Goal: Transaction & Acquisition: Register for event/course

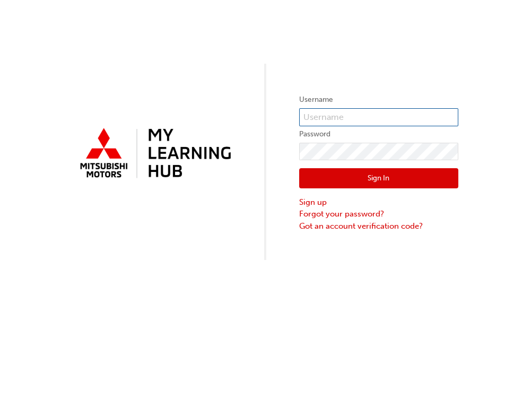
type input "anthony@leofrancomotors.com.au"
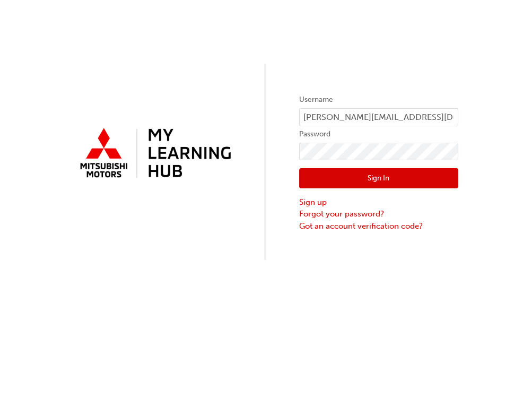
click at [345, 177] on button "Sign In" at bounding box center [378, 178] width 159 height 20
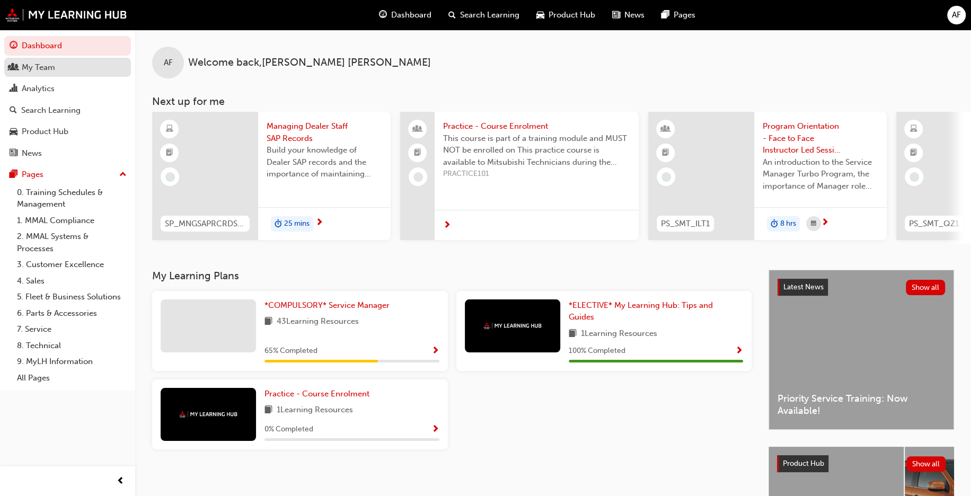
click at [62, 61] on div "My Team" at bounding box center [68, 67] width 116 height 13
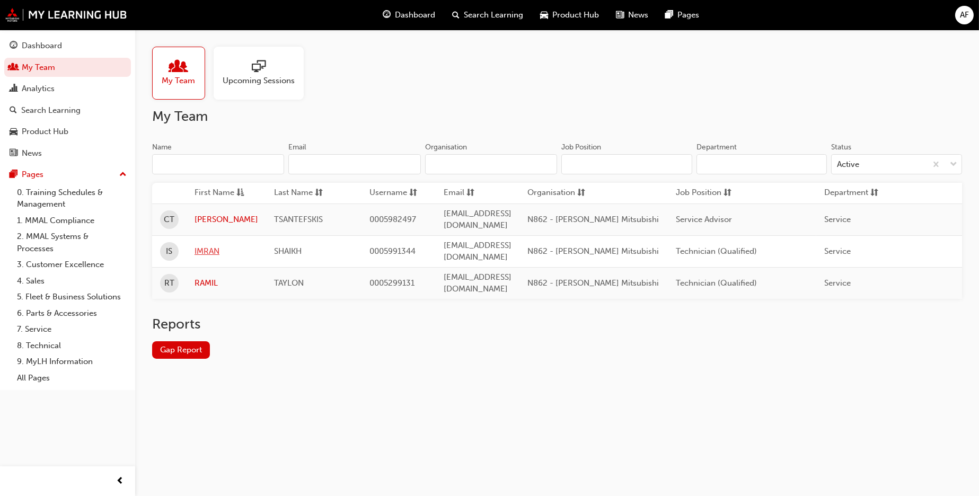
click at [208, 246] on link "IMRAN" at bounding box center [227, 252] width 64 height 12
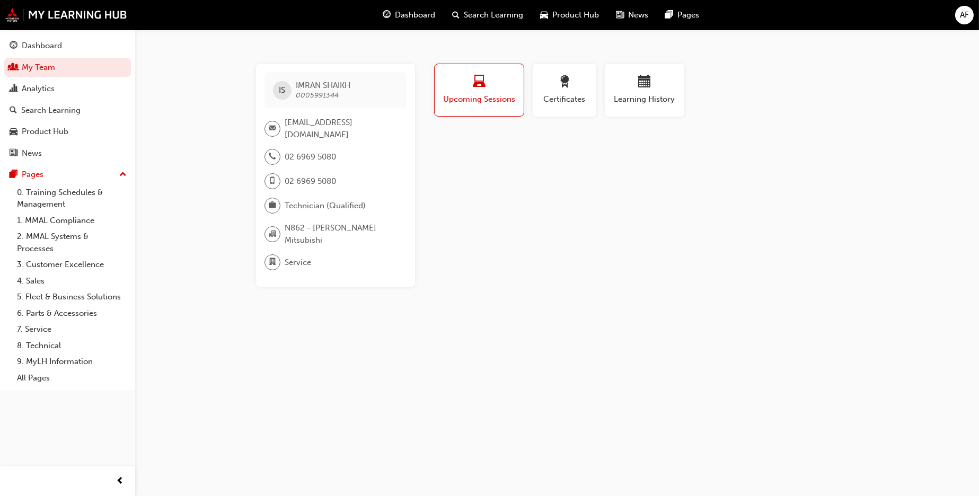
click at [479, 93] on span "Upcoming Sessions" at bounding box center [479, 99] width 73 height 12
click at [48, 67] on link "My Team" at bounding box center [67, 68] width 127 height 20
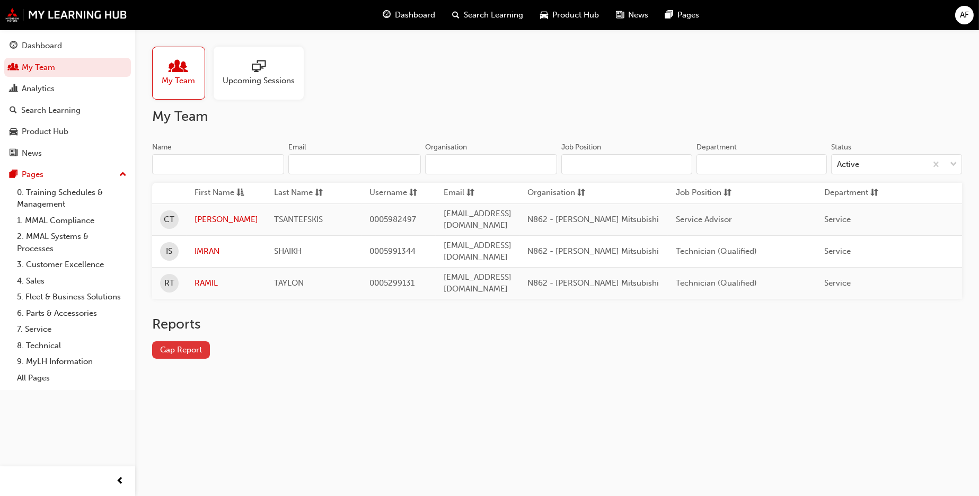
click at [187, 342] on link "Gap Report" at bounding box center [181, 350] width 58 height 17
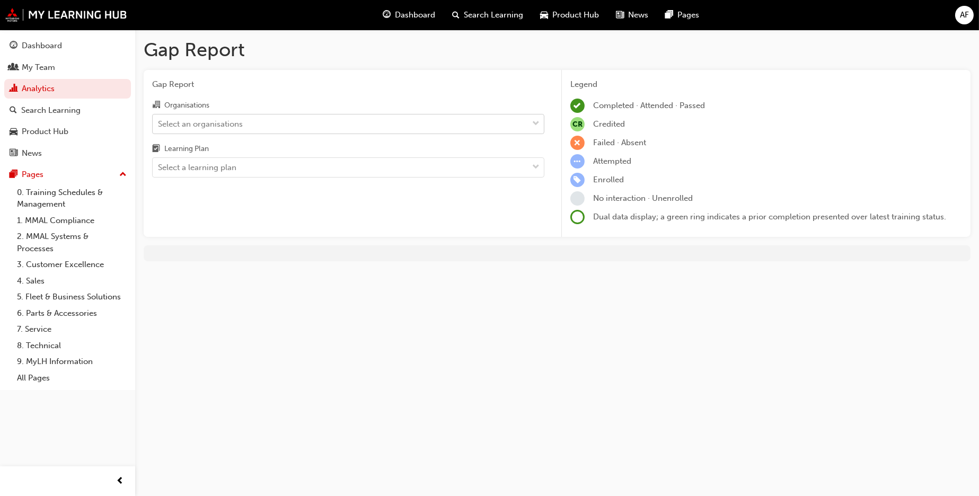
click at [232, 130] on div "Select an organisations" at bounding box center [340, 124] width 375 height 19
click at [159, 128] on input "Organisations Select an organisations" at bounding box center [158, 123] width 1 height 9
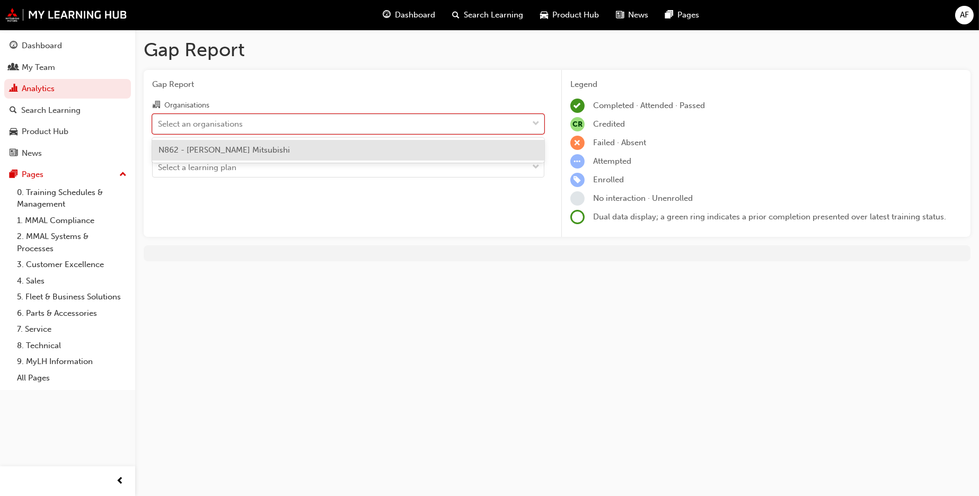
click at [216, 152] on span "N862 - Leo Franco Mitsubishi" at bounding box center [225, 150] width 132 height 10
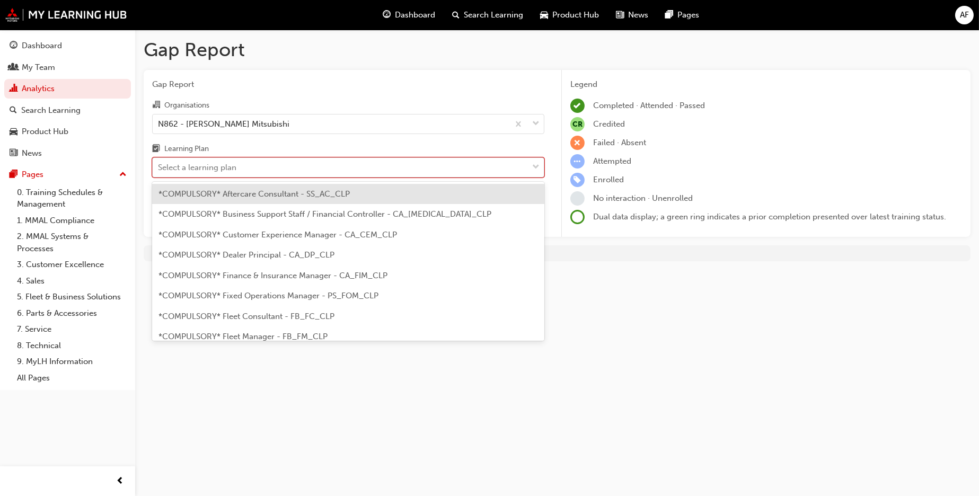
click at [217, 165] on div "Select a learning plan" at bounding box center [197, 168] width 78 height 12
click at [159, 165] on input "Learning Plan option *COMPULSORY* Aftercare Consultant - SS_AC_CLP focused, 1 o…" at bounding box center [158, 167] width 1 height 9
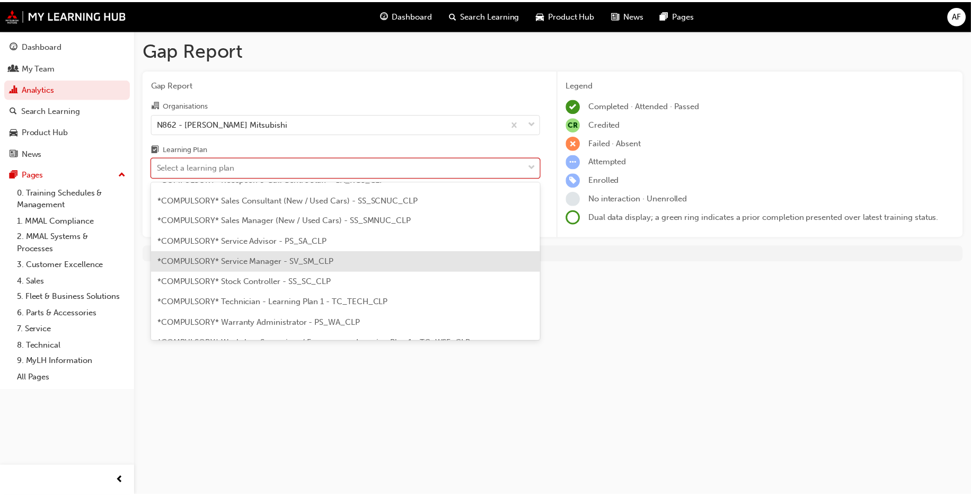
scroll to position [371, 0]
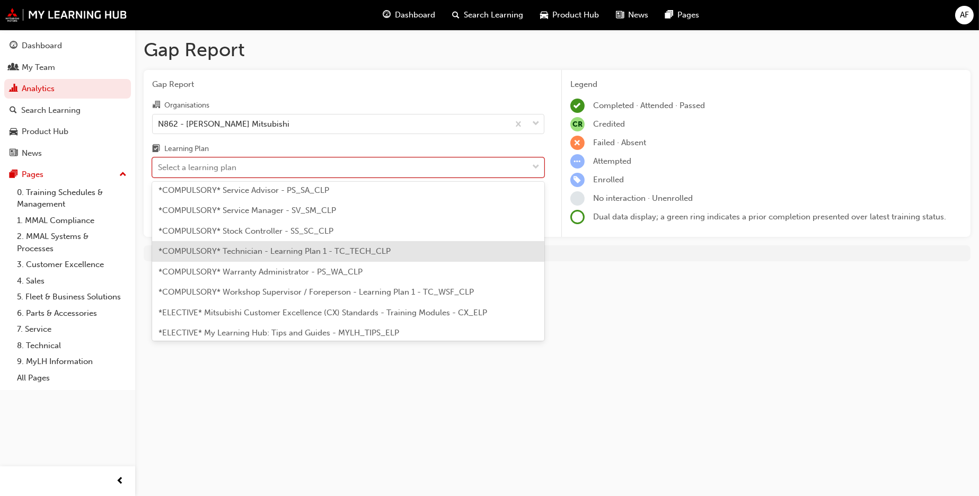
click at [295, 249] on span "*COMPULSORY* Technician - Learning Plan 1 - TC_TECH_CLP" at bounding box center [275, 252] width 232 height 10
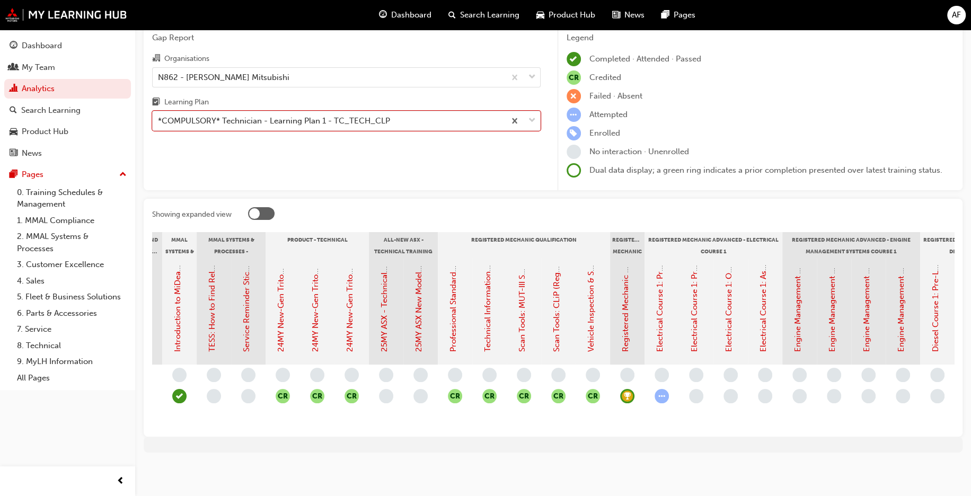
scroll to position [0, 299]
click at [388, 321] on link "25MY ASX - Technical and Service Introduction" at bounding box center [386, 266] width 10 height 172
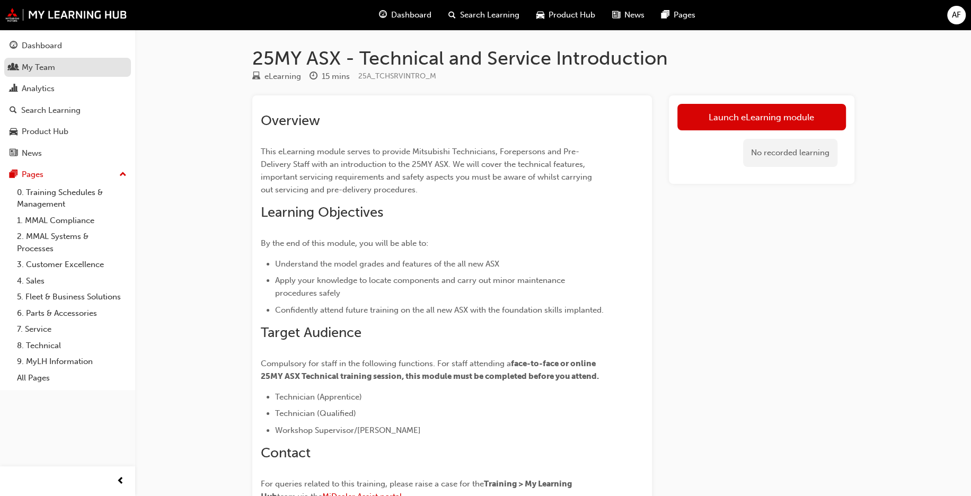
click at [50, 72] on div "My Team" at bounding box center [38, 68] width 33 height 12
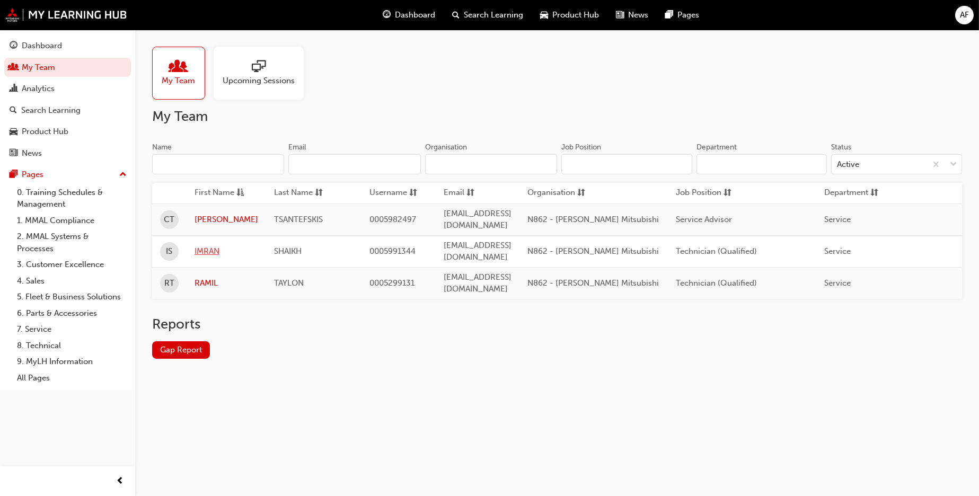
click at [203, 246] on link "IMRAN" at bounding box center [227, 252] width 64 height 12
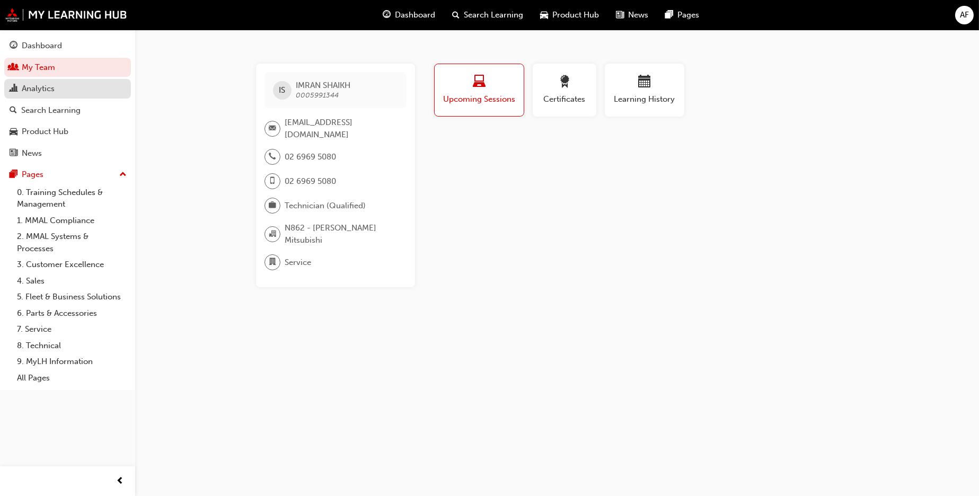
click at [22, 89] on div "Analytics" at bounding box center [38, 89] width 33 height 12
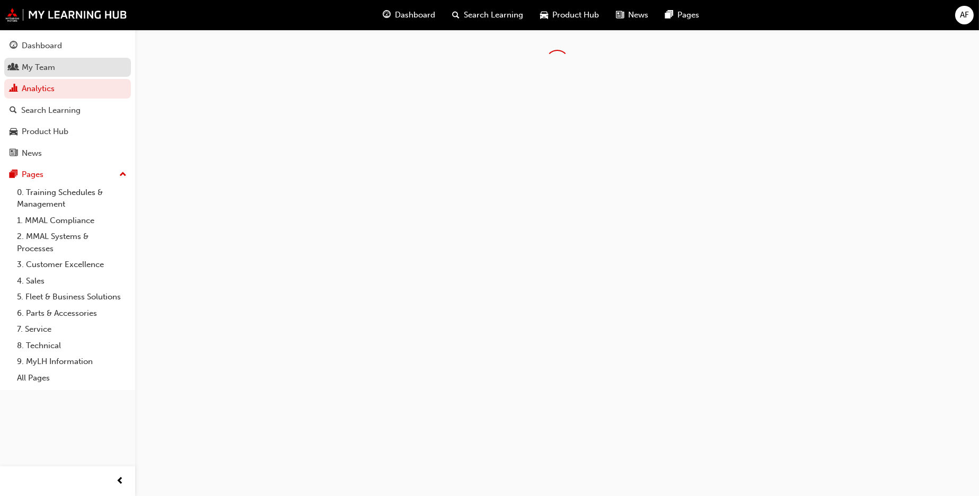
click at [41, 72] on div "My Team" at bounding box center [38, 68] width 33 height 12
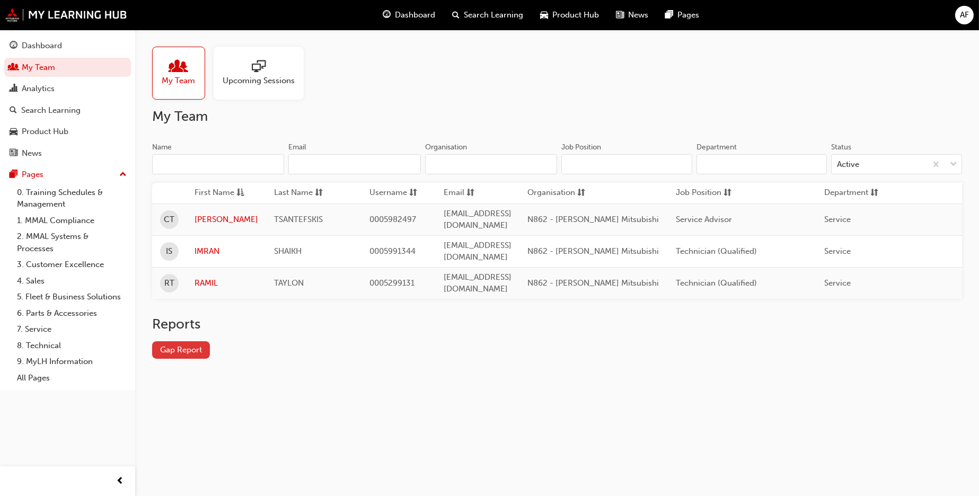
click at [189, 342] on link "Gap Report" at bounding box center [181, 350] width 58 height 17
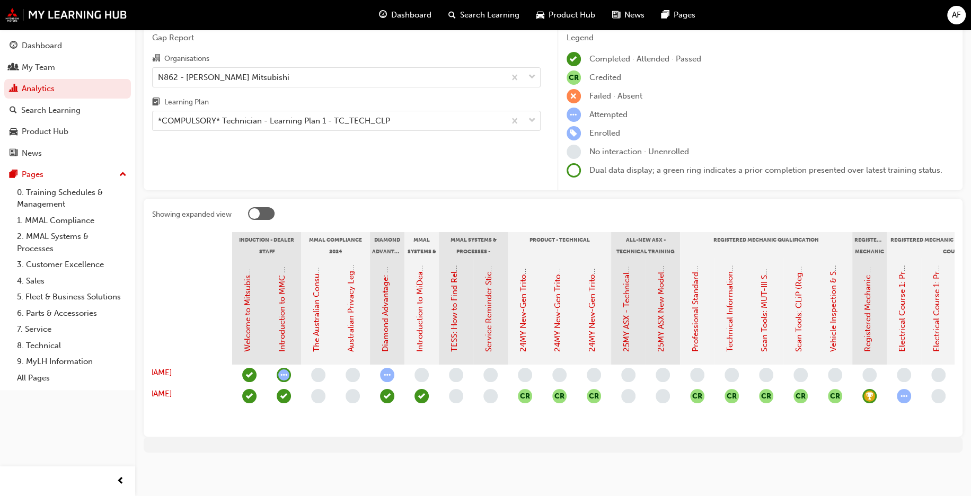
scroll to position [0, 59]
click at [531, 324] on link "25MY ASX New Model Introduction: Online Instructor Led Training" at bounding box center [660, 231] width 10 height 242
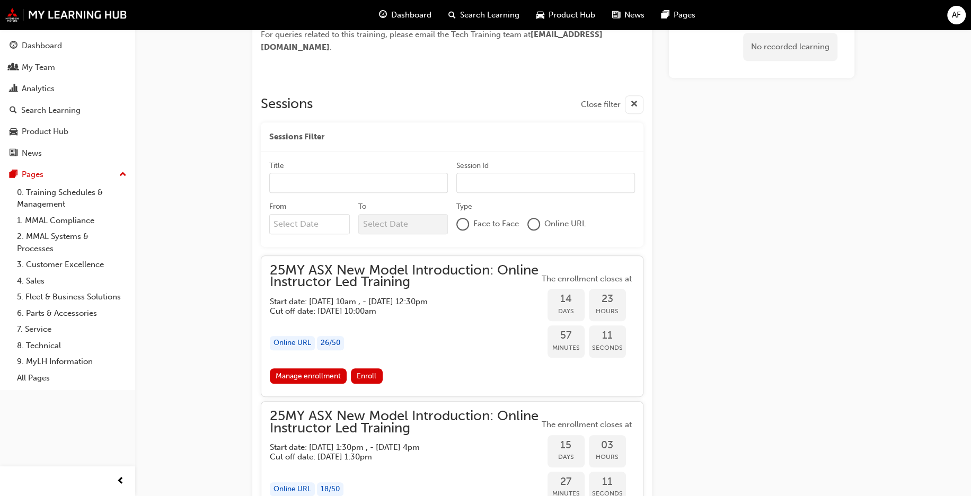
scroll to position [556, 0]
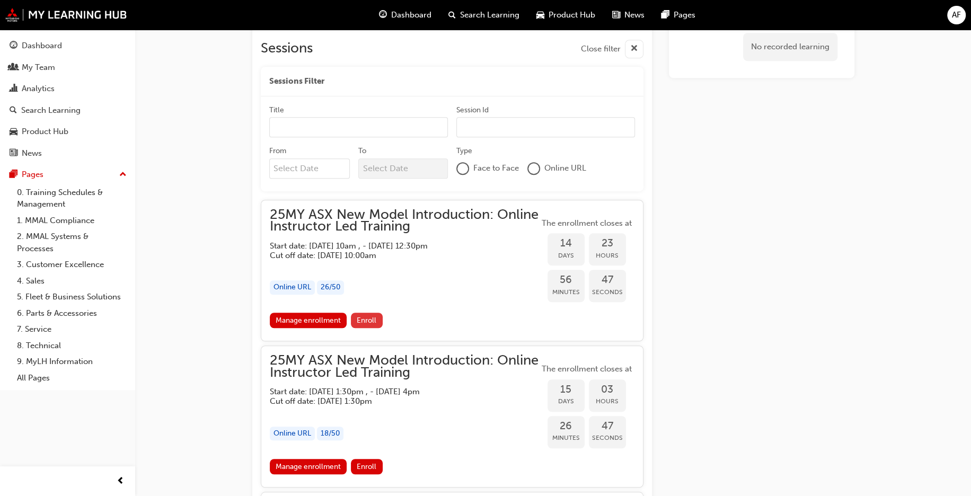
click at [360, 319] on span "Enroll" at bounding box center [367, 320] width 20 height 9
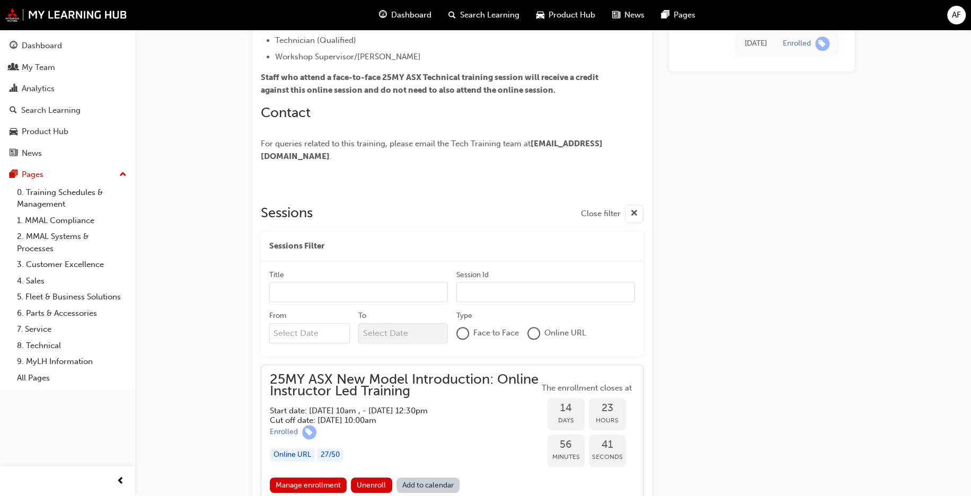
scroll to position [503, 0]
